Goal: Information Seeking & Learning: Learn about a topic

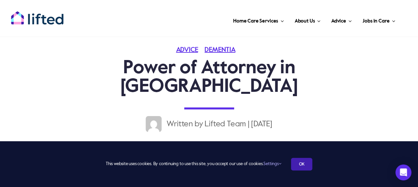
click at [298, 165] on link "OK" at bounding box center [301, 164] width 21 height 13
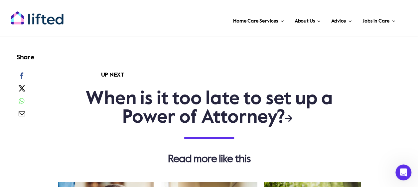
scroll to position [1562, 0]
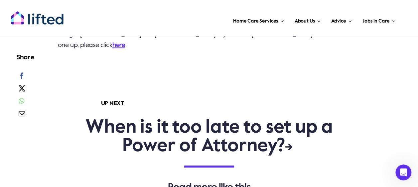
click at [292, 143] on link "Link to https://www.liftedcare.com/news/when-is-it-too-late-to-set-up-a-power-o…" at bounding box center [288, 147] width 7 height 8
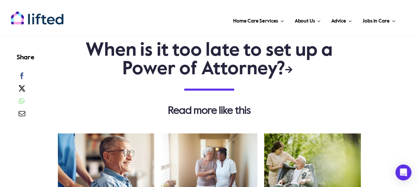
scroll to position [1496, 0]
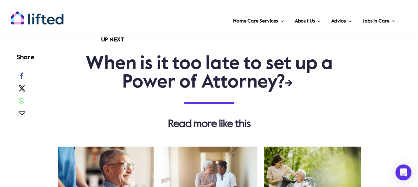
click at [290, 82] on li "When is it too late to set up a Power of Attorney?" at bounding box center [209, 71] width 303 height 55
click at [290, 87] on link "Link to https://www.liftedcare.com/news/when-is-it-too-late-to-set-up-a-power-o…" at bounding box center [288, 83] width 7 height 8
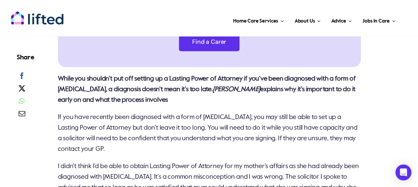
scroll to position [432, 0]
